Goal: Transaction & Acquisition: Purchase product/service

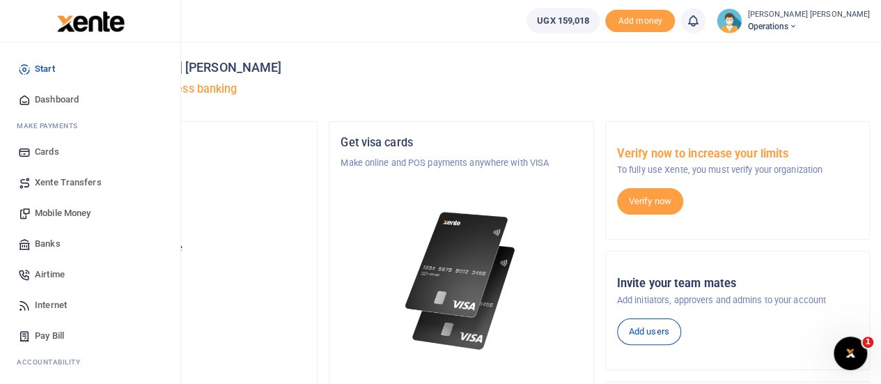
click at [74, 212] on span "Mobile Money" at bounding box center [63, 213] width 56 height 14
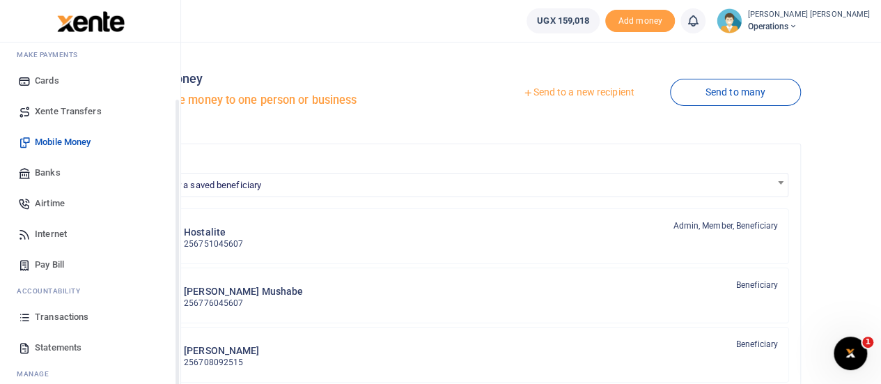
scroll to position [72, 0]
drag, startPoint x: 177, startPoint y: 317, endPoint x: 180, endPoint y: 373, distance: 56.5
click at [180, 373] on div "Start Dashboard M ake Payments Cards Xente Transfers Mobile Money Banks Airtime…" at bounding box center [90, 234] width 181 height 384
click at [68, 319] on span "Transactions" at bounding box center [62, 315] width 54 height 14
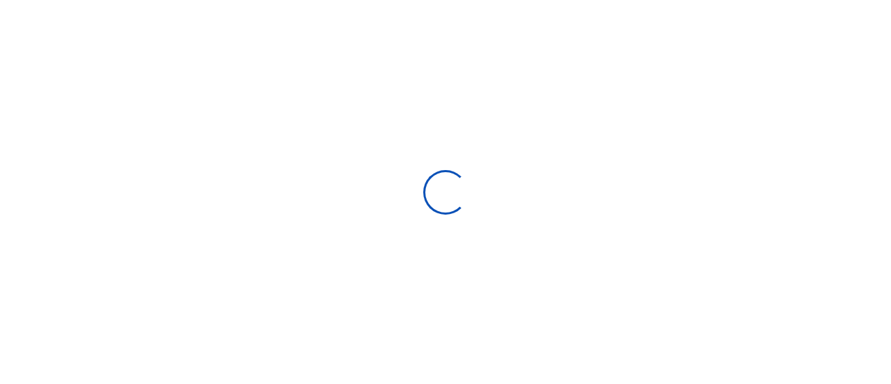
select select
type input "08/11/2025 - 09/09/2025"
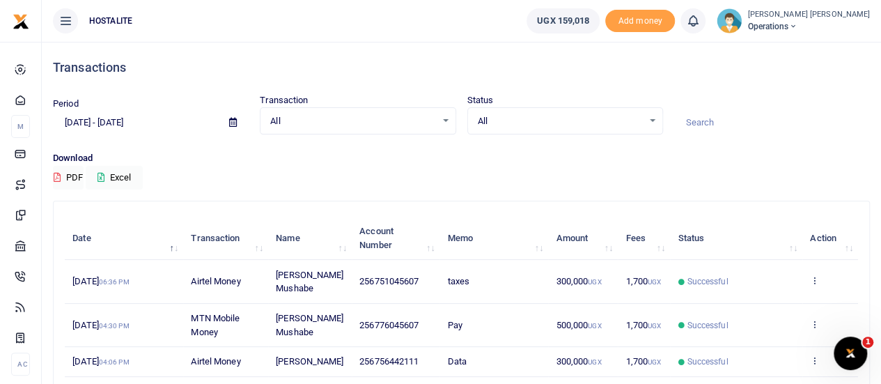
click at [785, 130] on input at bounding box center [772, 123] width 196 height 24
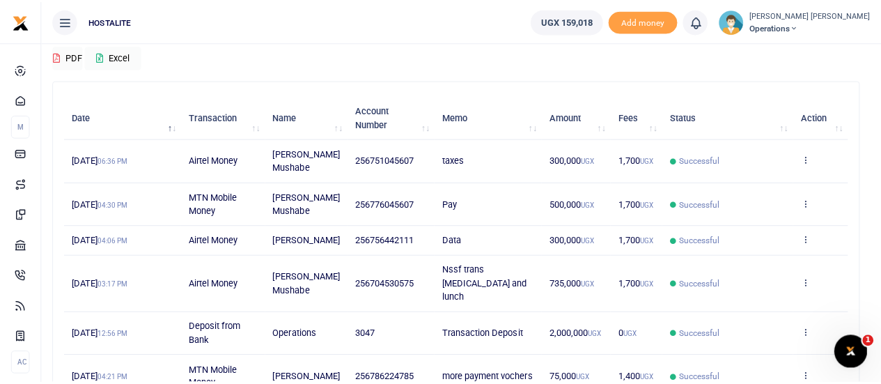
scroll to position [116, 0]
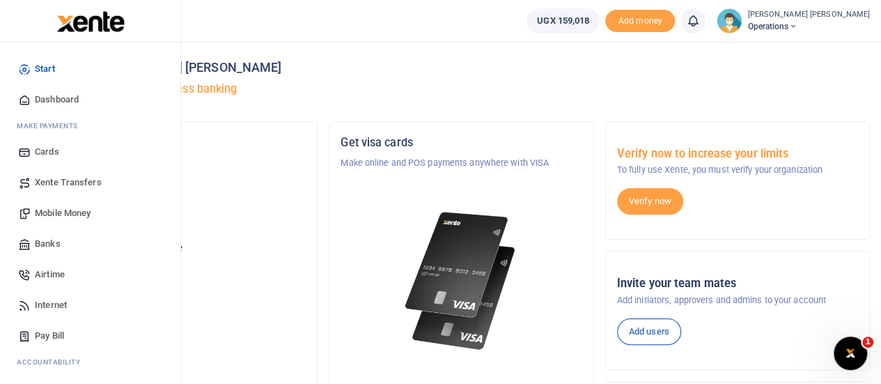
click at [65, 212] on span "Mobile Money" at bounding box center [63, 213] width 56 height 14
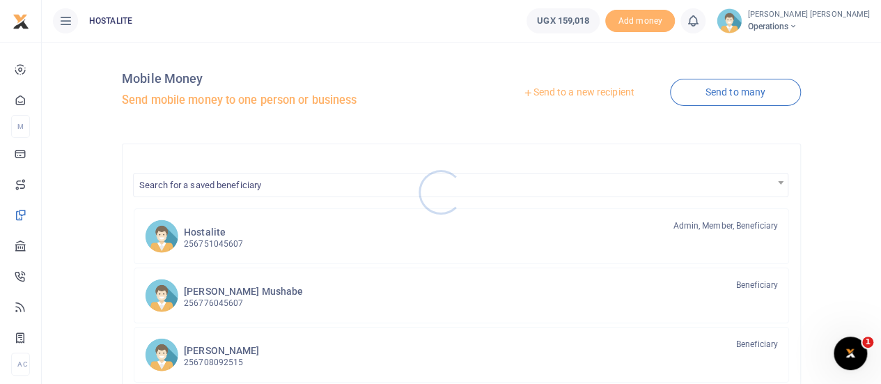
click at [568, 93] on div at bounding box center [440, 192] width 881 height 384
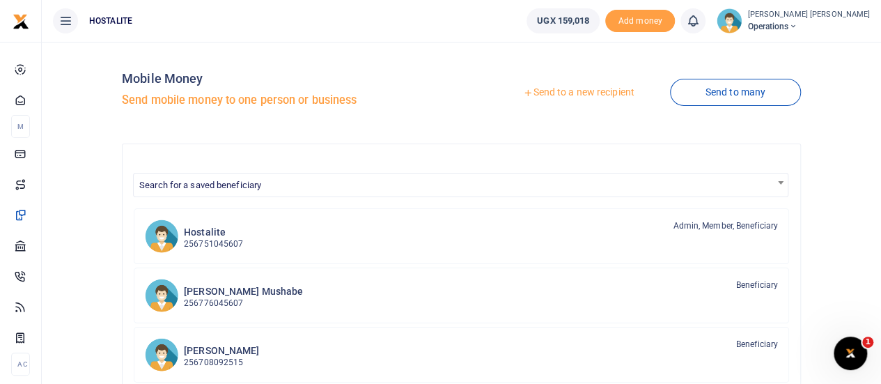
click at [568, 93] on link "Send to a new recipient" at bounding box center [578, 92] width 182 height 25
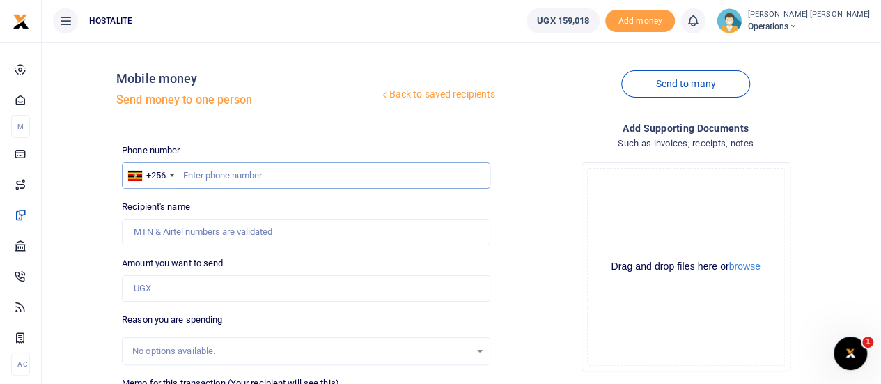
click at [228, 175] on input "text" at bounding box center [306, 175] width 368 height 26
type input "0782861061"
type input "[PERSON_NAME]"
type input "0782861061"
click at [163, 283] on input "Amount you want to send" at bounding box center [306, 288] width 368 height 26
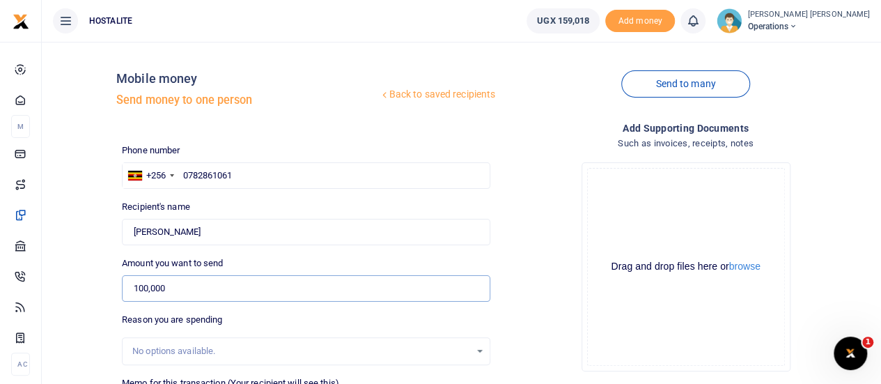
type input "100,000"
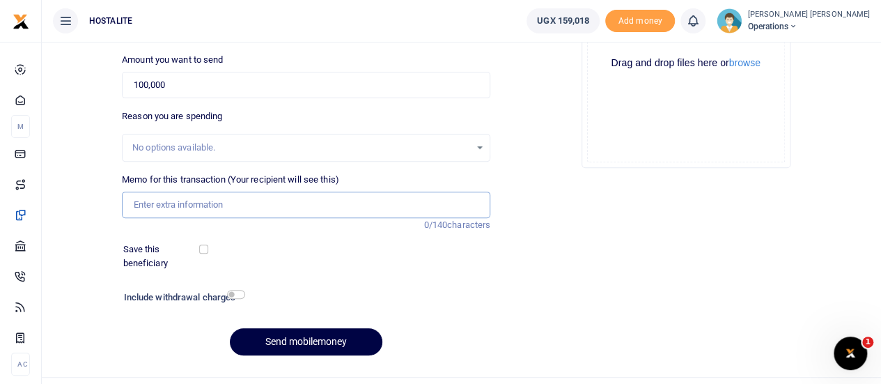
scroll to position [215, 0]
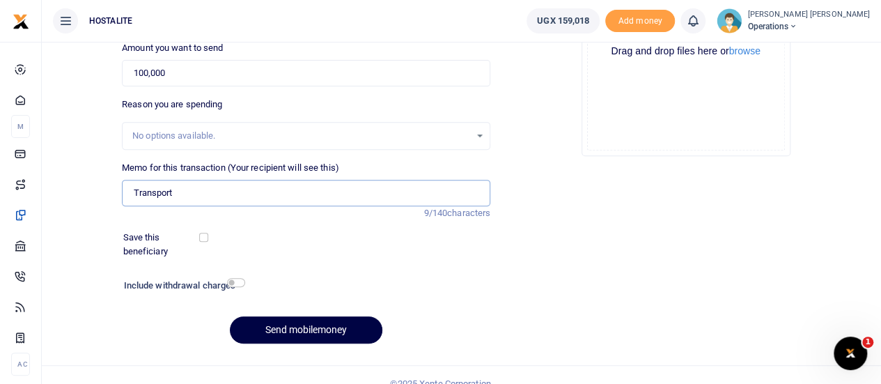
type input "Transport"
click at [574, 382] on footer "© 2025 Xente Corporation" at bounding box center [440, 383] width 881 height 37
click at [306, 319] on button "Send mobilemoney" at bounding box center [306, 329] width 152 height 27
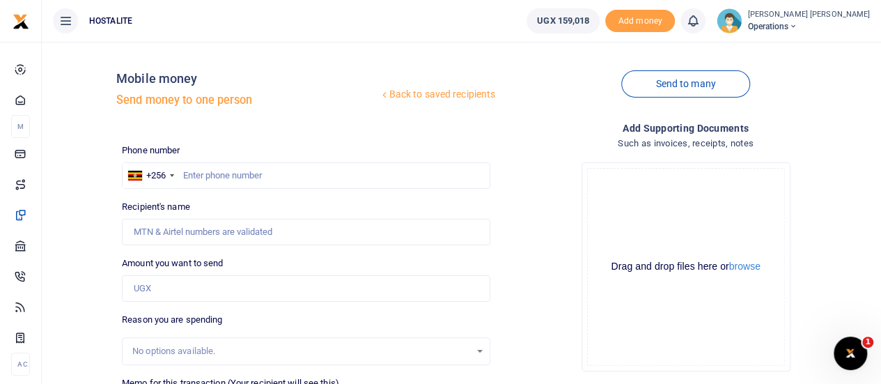
click at [551, 150] on h4 "Such as invoices, receipts, notes" at bounding box center [685, 143] width 368 height 15
